Goal: Information Seeking & Learning: Learn about a topic

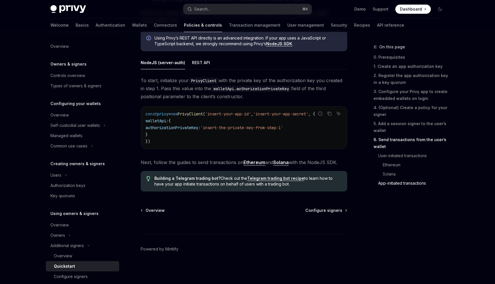
scroll to position [1479, 0]
click at [200, 62] on div "REST API" at bounding box center [201, 62] width 18 height 13
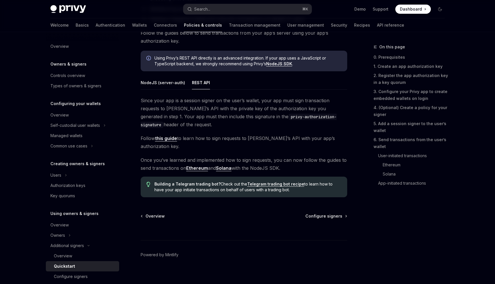
click at [167, 141] on link "this guide" at bounding box center [166, 138] width 22 height 6
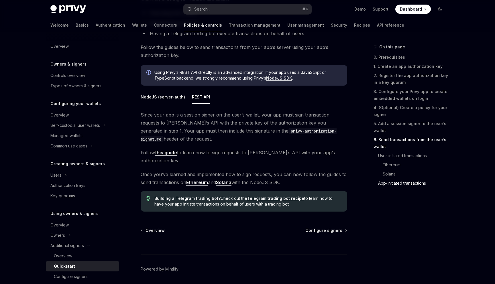
scroll to position [1454, 0]
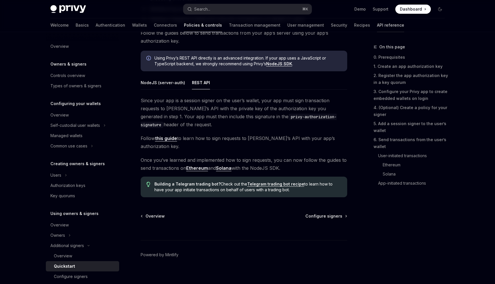
click at [377, 25] on link "API reference" at bounding box center [390, 25] width 27 height 14
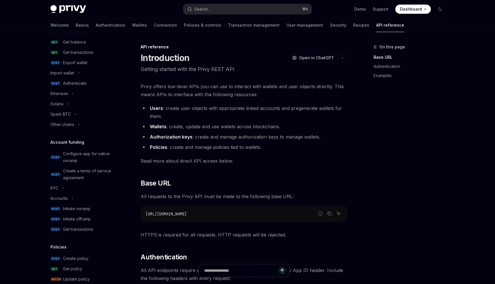
scroll to position [88, 0]
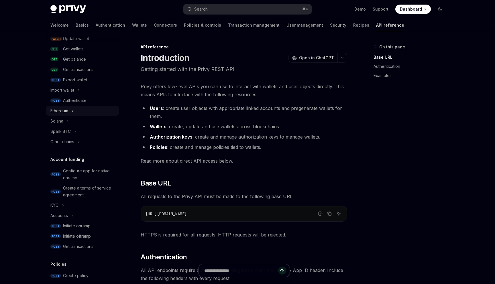
click at [70, 112] on button "Ethereum" at bounding box center [82, 111] width 73 height 10
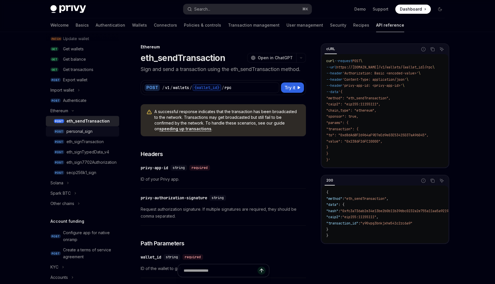
click at [80, 132] on div "personal_sign" at bounding box center [79, 131] width 26 height 7
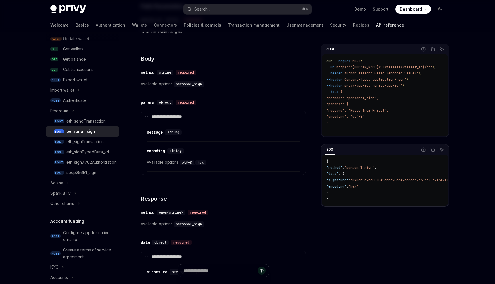
scroll to position [190, 0]
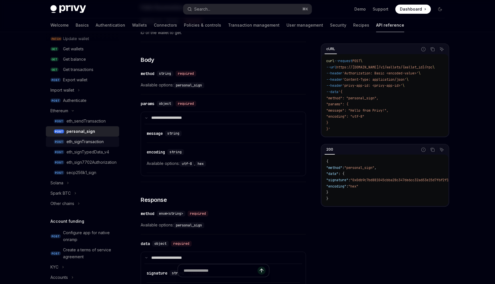
click at [88, 143] on div "eth_signTransaction" at bounding box center [84, 141] width 37 height 7
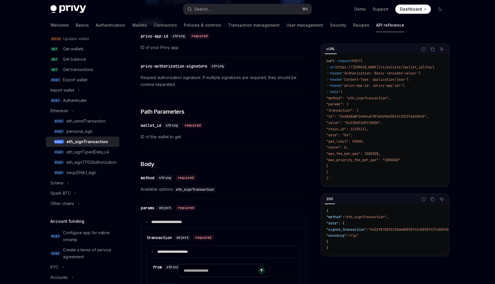
scroll to position [62, 0]
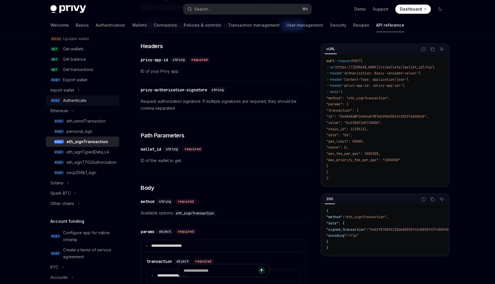
click at [76, 98] on div "Authenticate" at bounding box center [74, 100] width 23 height 7
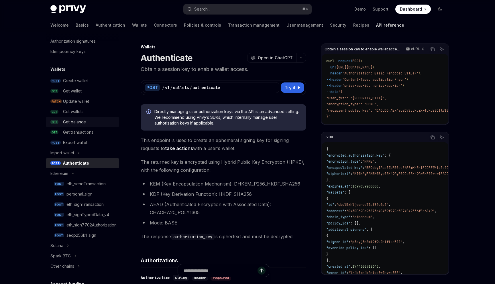
scroll to position [24, 0]
click at [79, 81] on div "Create wallet" at bounding box center [75, 81] width 25 height 7
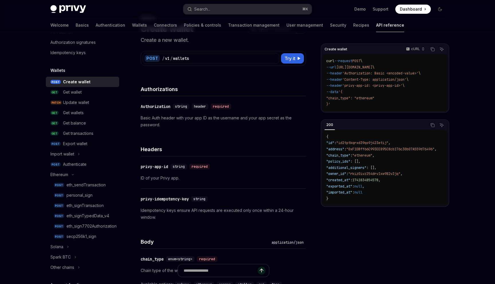
scroll to position [31, 0]
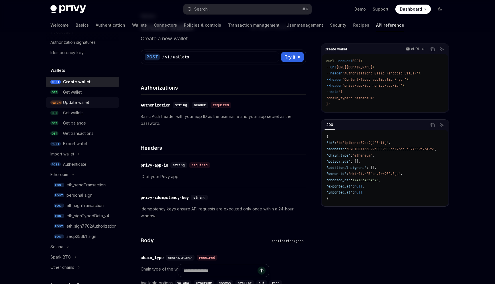
click at [79, 101] on div "Update wallet" at bounding box center [76, 102] width 26 height 7
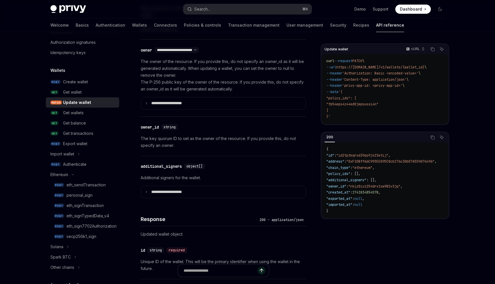
scroll to position [351, 0]
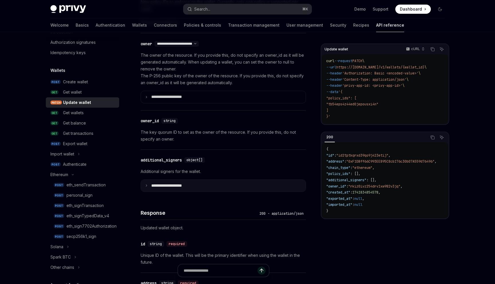
click at [146, 185] on icon at bounding box center [146, 185] width 3 height 3
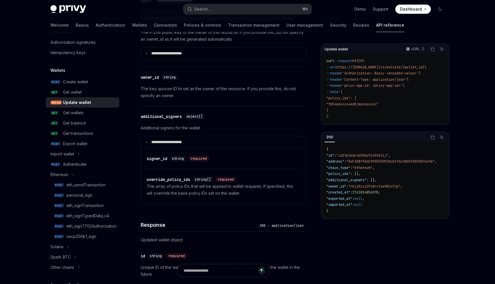
scroll to position [375, 0]
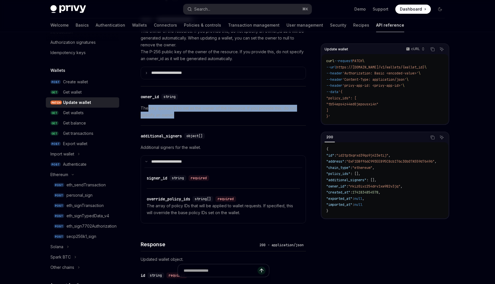
drag, startPoint x: 147, startPoint y: 109, endPoint x: 197, endPoint y: 112, distance: 49.3
click at [197, 112] on p "The key quorum ID to set as the owner of the resource. If you provide this, do …" at bounding box center [223, 112] width 165 height 14
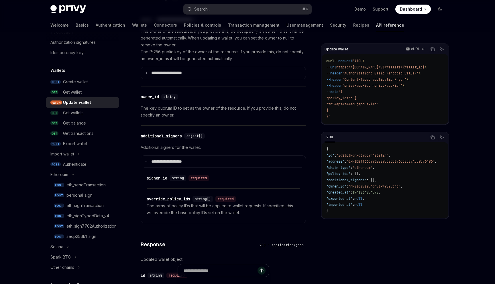
click at [188, 115] on p "The key quorum ID to set as the owner of the resource. If you provide this, do …" at bounding box center [223, 112] width 165 height 14
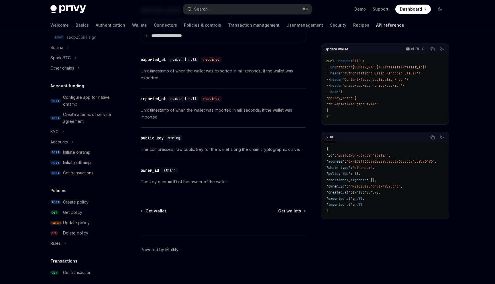
scroll to position [228, 0]
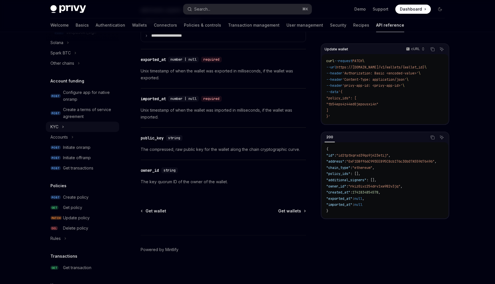
click at [69, 129] on button "KYC" at bounding box center [82, 127] width 73 height 10
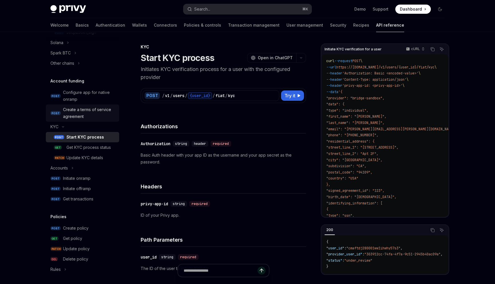
click at [85, 113] on div "Create a terms of service agreement" at bounding box center [89, 113] width 53 height 14
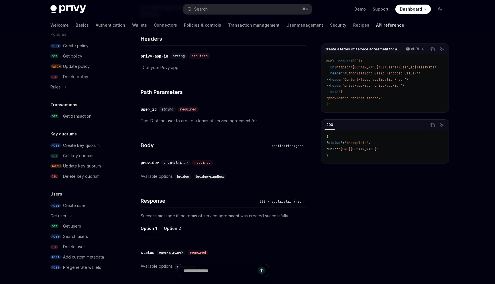
scroll to position [235, 0]
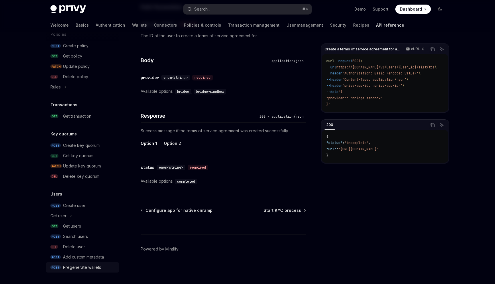
click at [77, 268] on div "Pregenerate wallets" at bounding box center [82, 267] width 38 height 7
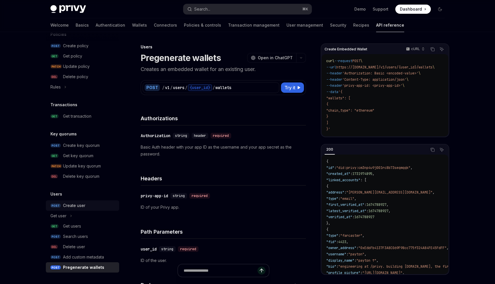
click at [78, 207] on div "Create user" at bounding box center [74, 205] width 22 height 7
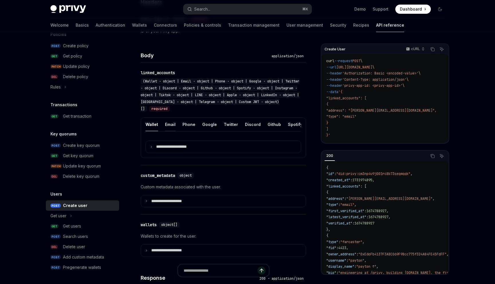
scroll to position [185, 0]
click at [168, 146] on p "**********" at bounding box center [176, 146] width 40 height 5
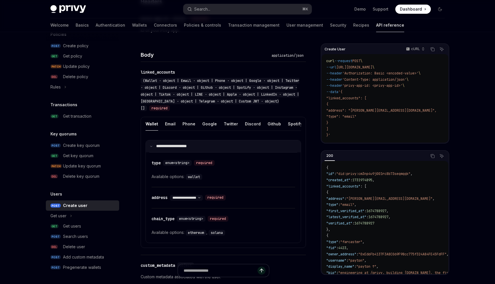
click at [153, 146] on summary "**********" at bounding box center [223, 146] width 155 height 12
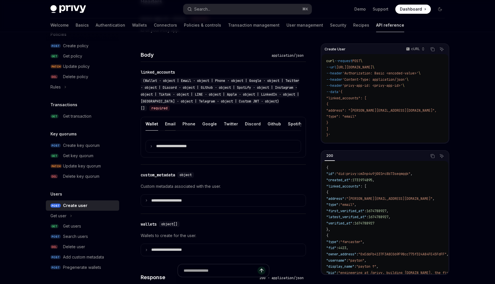
click at [171, 125] on div "Email" at bounding box center [170, 123] width 11 height 13
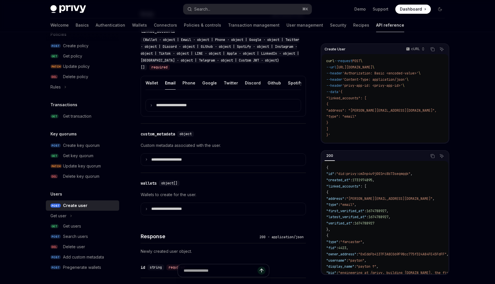
scroll to position [227, 0]
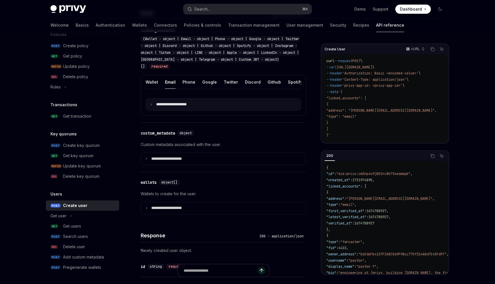
click at [161, 102] on p "**********" at bounding box center [176, 104] width 40 height 5
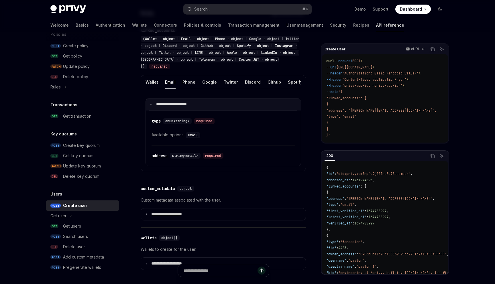
click at [155, 105] on summary "**********" at bounding box center [223, 104] width 155 height 12
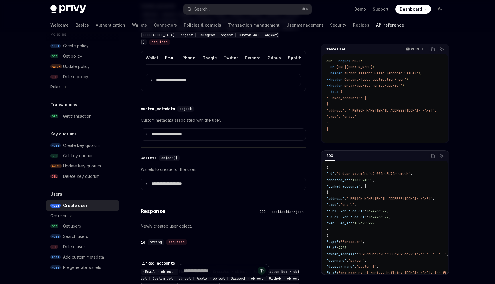
scroll to position [252, 0]
click at [156, 182] on p "**********" at bounding box center [171, 183] width 40 height 5
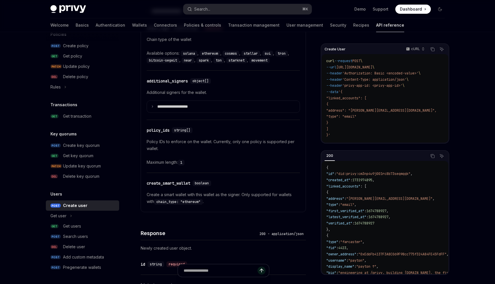
scroll to position [421, 0]
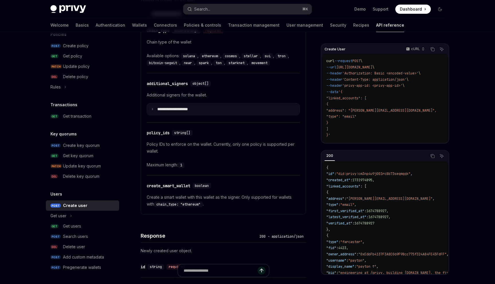
click at [157, 109] on p "**********" at bounding box center [177, 109] width 40 height 5
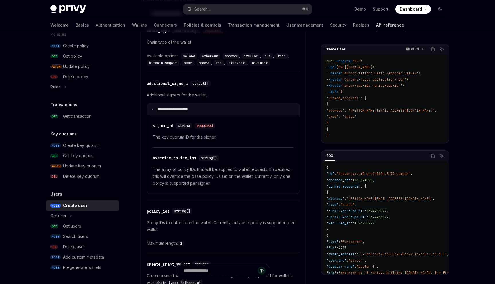
click at [155, 110] on summary "**********" at bounding box center [223, 109] width 153 height 12
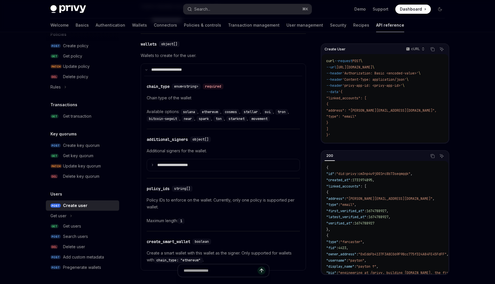
scroll to position [364, 0]
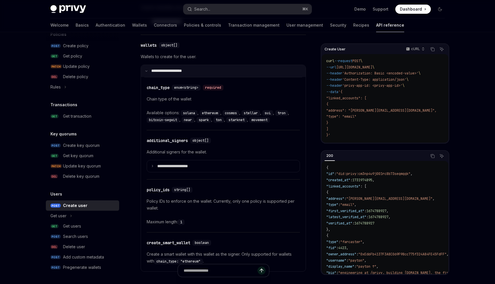
click at [147, 72] on icon at bounding box center [146, 71] width 3 height 3
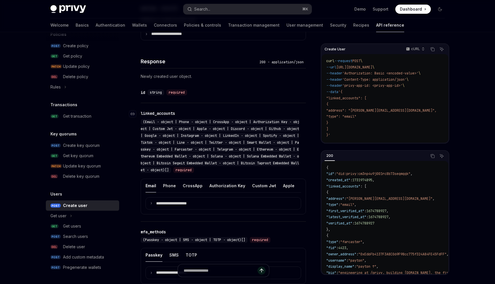
scroll to position [402, 0]
click at [70, 215] on icon "Toggle Get user section" at bounding box center [71, 215] width 2 height 7
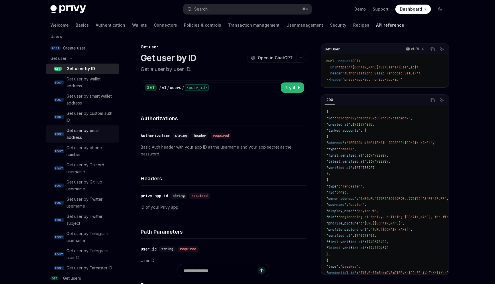
scroll to position [567, 0]
click at [69, 57] on button "Get user" at bounding box center [82, 59] width 73 height 10
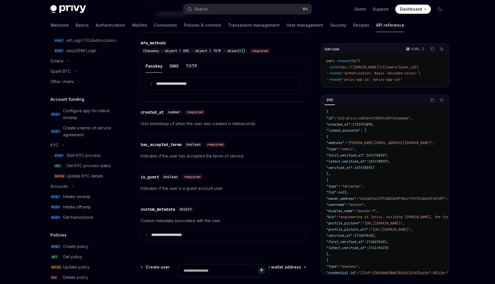
scroll to position [0, 0]
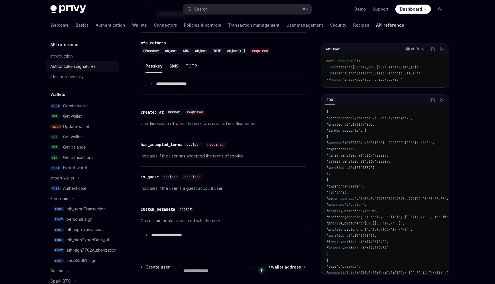
click at [86, 68] on div "Authorization signatures" at bounding box center [72, 66] width 45 height 7
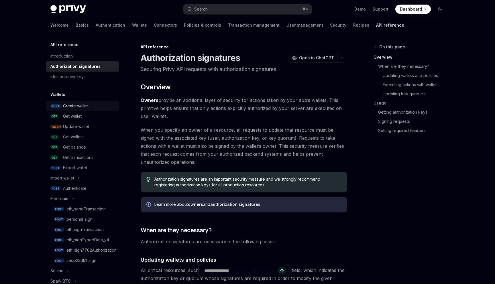
scroll to position [12, 0]
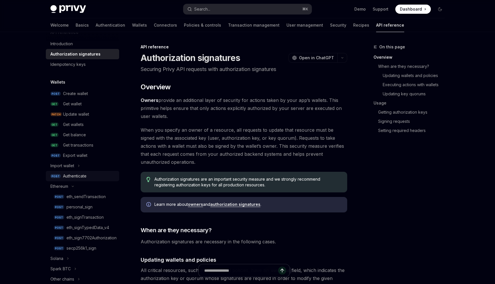
click at [84, 176] on div "Authenticate" at bounding box center [74, 176] width 23 height 7
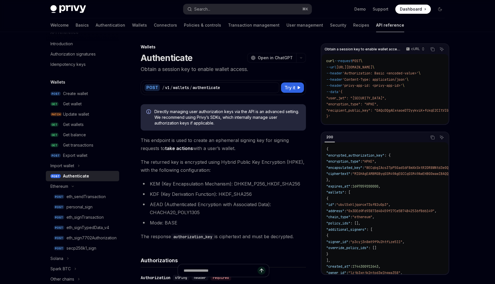
type textarea "*"
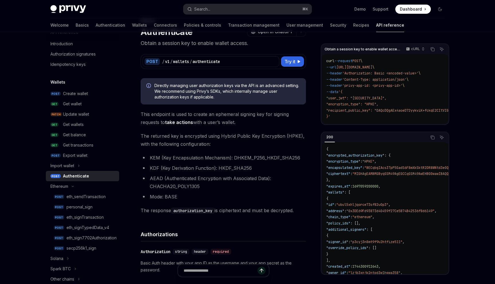
scroll to position [27, 0]
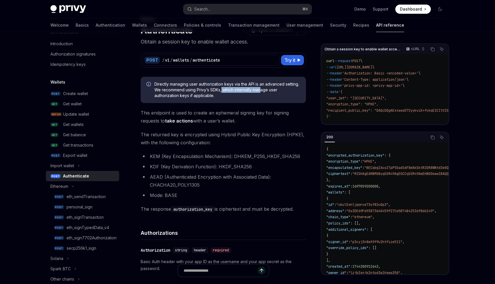
drag, startPoint x: 222, startPoint y: 88, endPoint x: 263, endPoint y: 89, distance: 41.0
click at [263, 89] on span "Directly managing user authorization keys via the API is an advanced setting. W…" at bounding box center [227, 89] width 146 height 17
drag, startPoint x: 202, startPoint y: 90, endPoint x: 243, endPoint y: 89, distance: 41.5
click at [241, 89] on span "Directly managing user authorization keys via the API is an advanced setting. W…" at bounding box center [227, 89] width 146 height 17
click at [247, 90] on span "Directly managing user authorization keys via the API is an advanced setting. W…" at bounding box center [227, 89] width 146 height 17
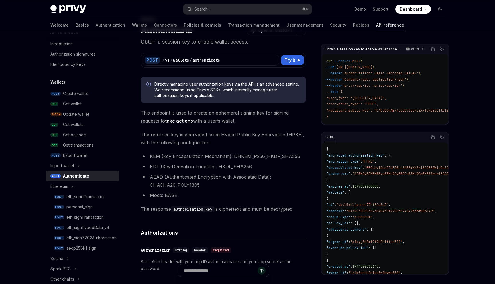
click at [258, 90] on span "Directly managing user authorization keys via the API is an advanced setting. W…" at bounding box center [227, 89] width 146 height 17
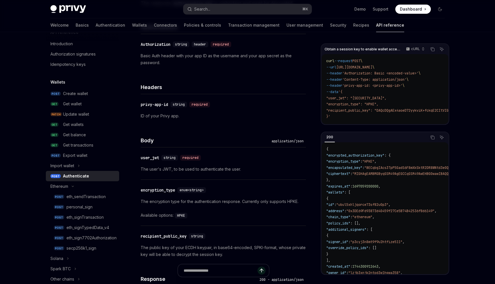
scroll to position [237, 0]
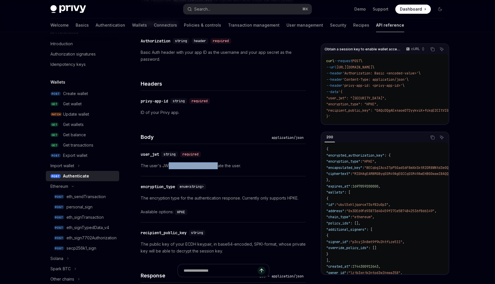
drag, startPoint x: 167, startPoint y: 166, endPoint x: 218, endPoint y: 165, distance: 51.8
click at [218, 165] on p "The user's JWT, to be used to authenticate the user." at bounding box center [223, 165] width 165 height 7
click at [202, 167] on p "The user's JWT, to be used to authenticate the user." at bounding box center [223, 165] width 165 height 7
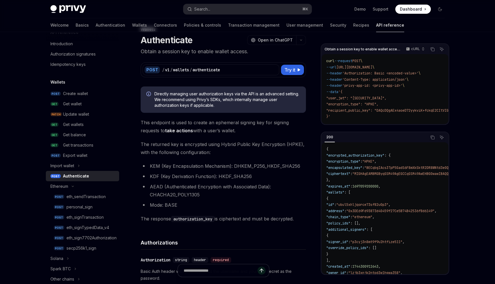
scroll to position [18, 0]
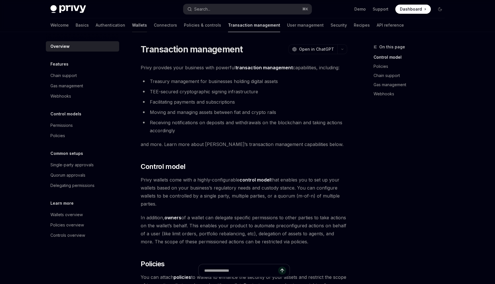
click at [132, 25] on link "Wallets" at bounding box center [139, 25] width 15 height 14
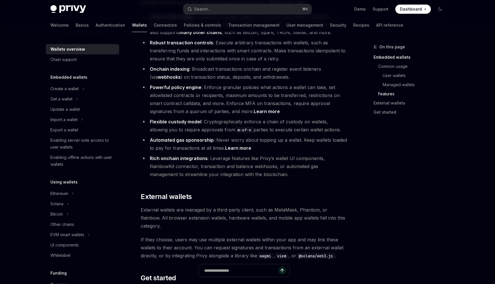
scroll to position [701, 0]
click at [240, 145] on link "Learn more" at bounding box center [238, 148] width 26 height 6
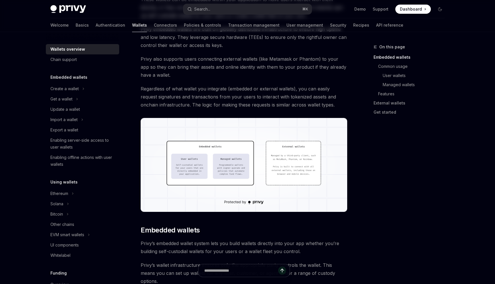
scroll to position [0, 0]
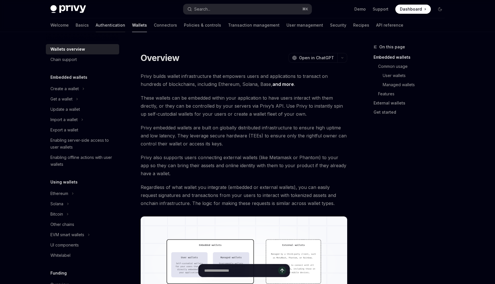
click at [96, 27] on link "Authentication" at bounding box center [110, 25] width 29 height 14
type textarea "*"
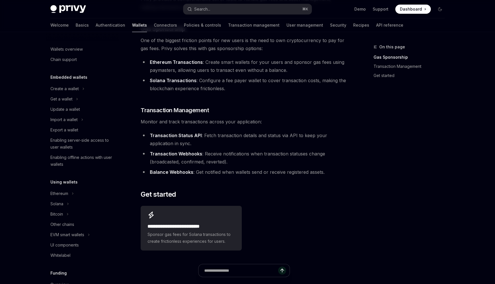
scroll to position [62, 0]
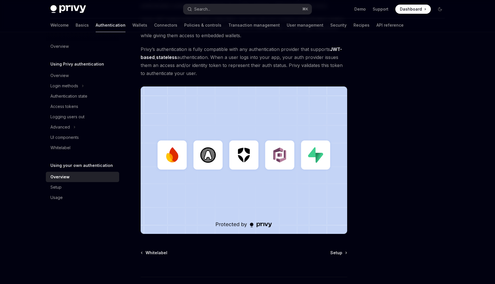
scroll to position [90, 0]
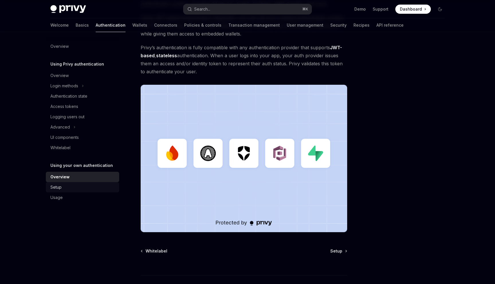
click at [61, 185] on div "Setup" at bounding box center [82, 187] width 65 height 7
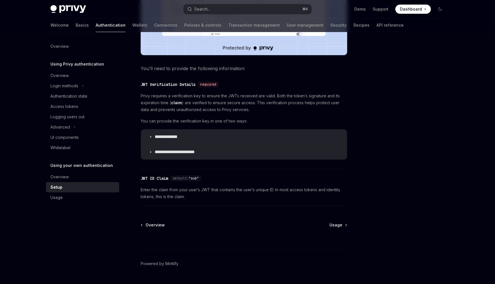
scroll to position [245, 0]
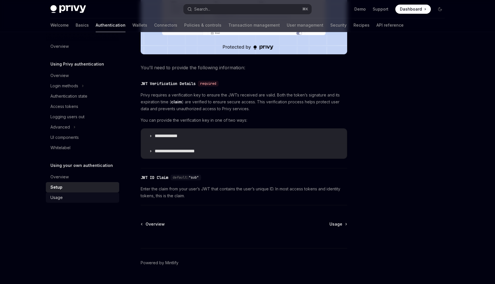
click at [63, 198] on div "Usage" at bounding box center [82, 197] width 65 height 7
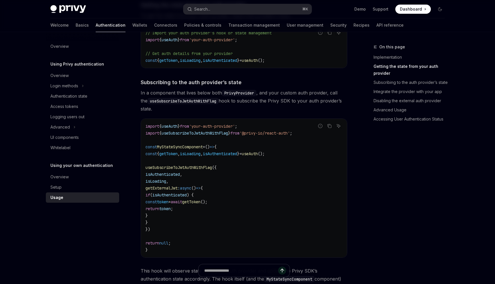
scroll to position [163, 0]
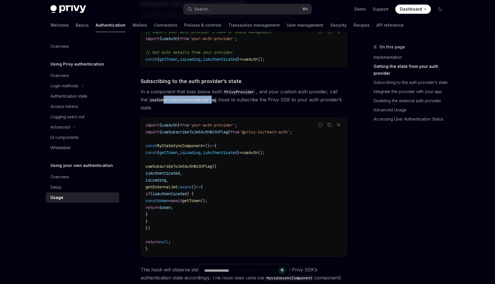
drag, startPoint x: 158, startPoint y: 100, endPoint x: 211, endPoint y: 98, distance: 53.0
click at [210, 97] on code "useSubscribeToJwtAuthWithFlag" at bounding box center [182, 100] width 71 height 6
click at [198, 100] on code "useSubscribeToJwtAuthWithFlag" at bounding box center [182, 100] width 71 height 6
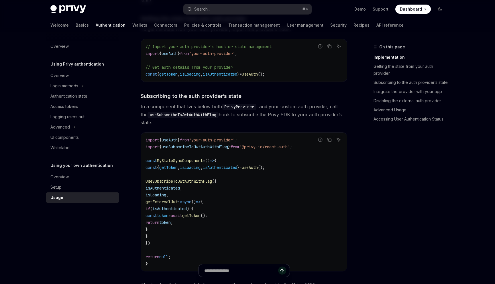
scroll to position [0, 0]
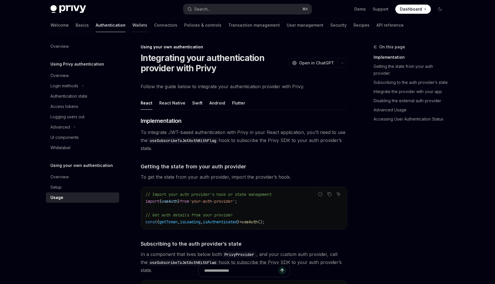
click at [132, 27] on link "Wallets" at bounding box center [139, 25] width 15 height 14
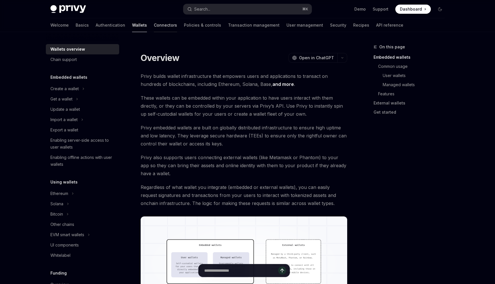
click at [154, 25] on link "Connectors" at bounding box center [165, 25] width 23 height 14
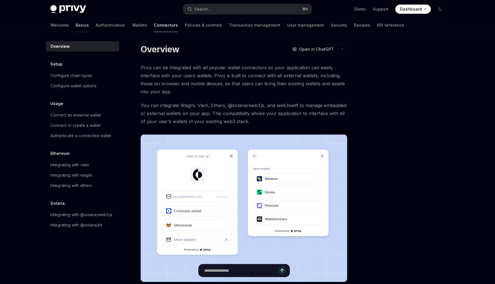
click at [76, 26] on link "Basics" at bounding box center [82, 25] width 13 height 14
type textarea "*"
